Goal: Find specific page/section: Find specific page/section

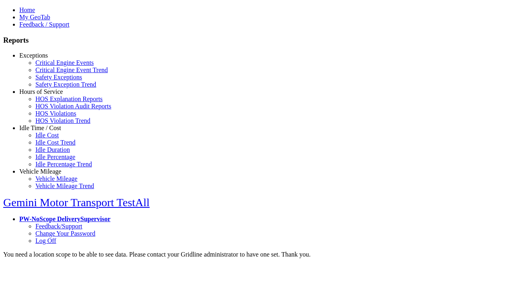
click at [46, 59] on link "Exceptions" at bounding box center [33, 55] width 29 height 7
click at [52, 80] on link "Safety Exceptions" at bounding box center [58, 77] width 47 height 7
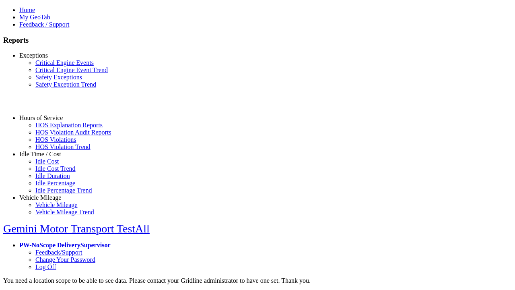
select select "**"
